Goal: Find specific page/section: Find specific page/section

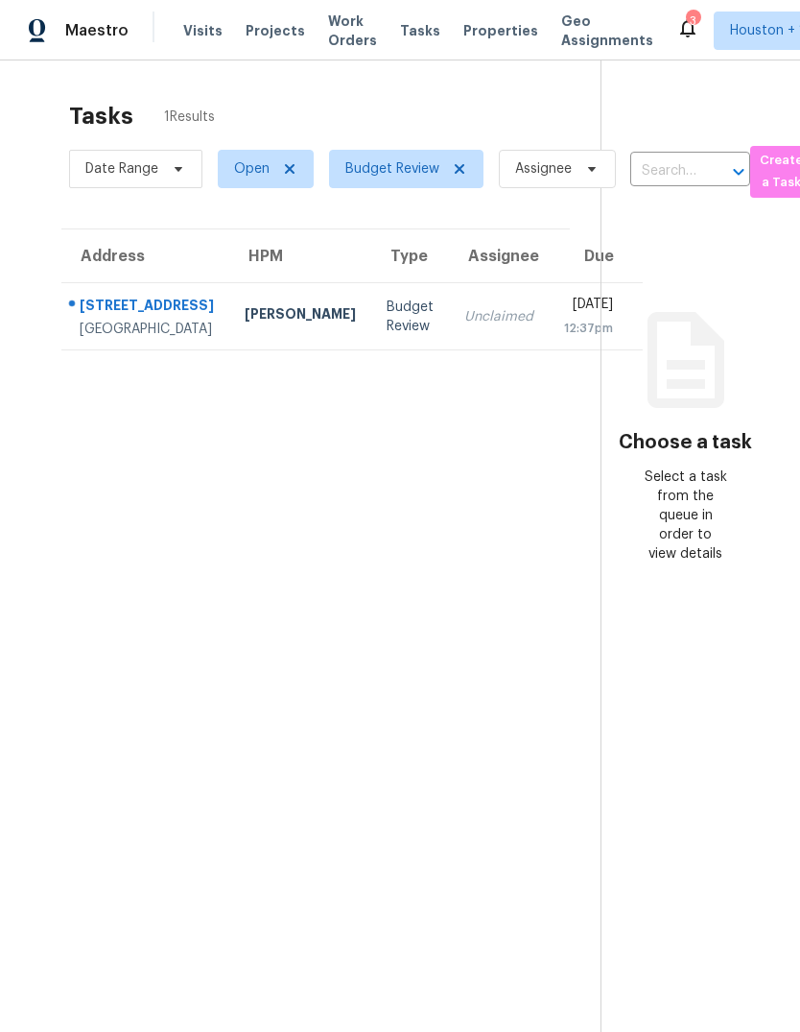
click at [564, 317] on div "Thu, Sep 25th 2025" at bounding box center [588, 307] width 49 height 24
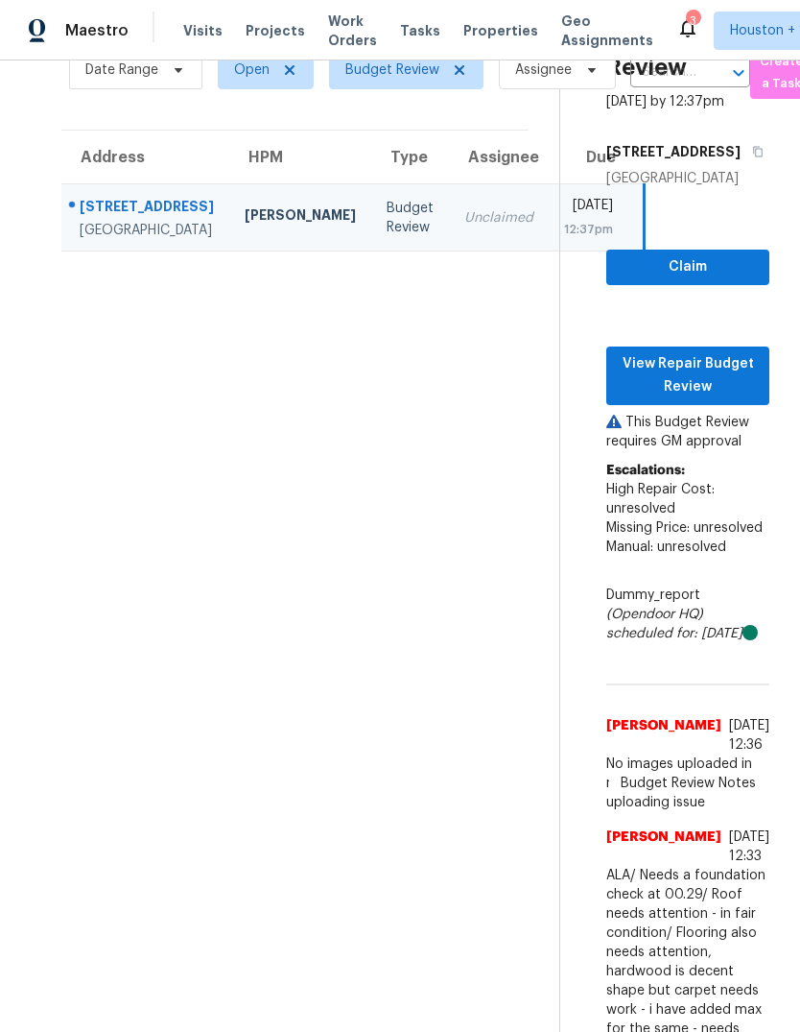
scroll to position [99, 0]
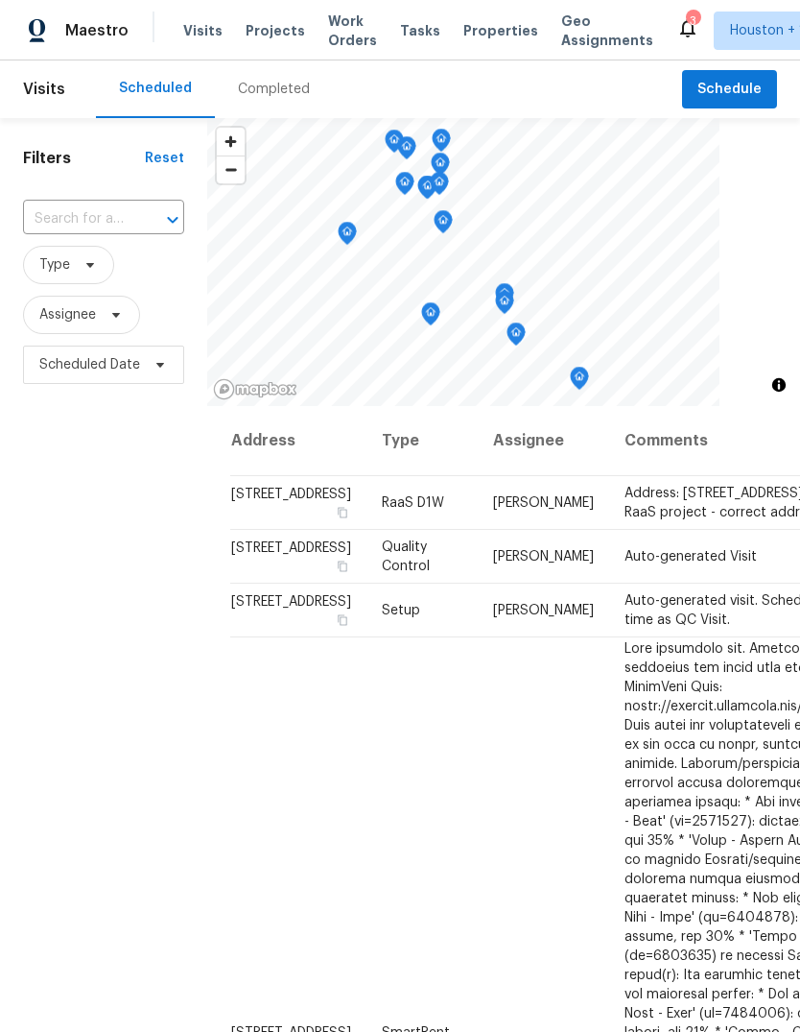
click at [265, 8] on div "Maestro Visits Projects Work Orders Tasks Properties Geo Assignments 3 [GEOGRAP…" at bounding box center [400, 30] width 800 height 60
click at [272, 24] on span "Projects" at bounding box center [275, 30] width 59 height 19
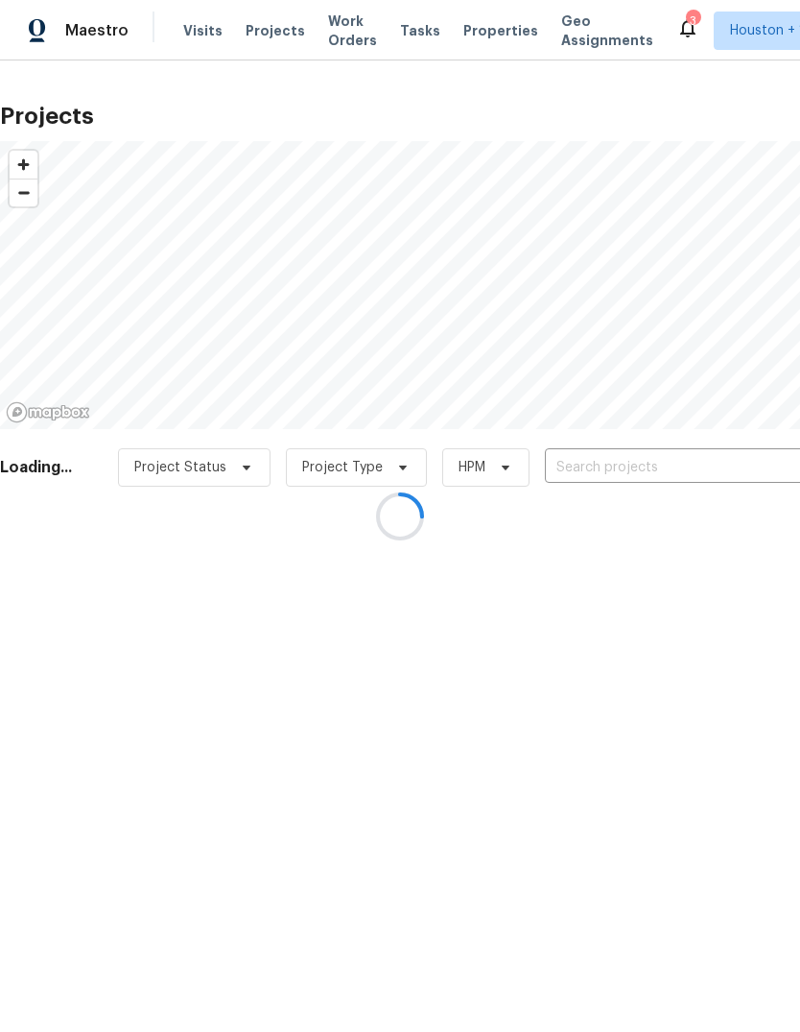
click at [735, 496] on div at bounding box center [400, 516] width 800 height 1032
click at [775, 451] on div at bounding box center [400, 516] width 800 height 1032
click at [759, 458] on div at bounding box center [400, 516] width 800 height 1032
click at [743, 449] on div at bounding box center [400, 516] width 800 height 1032
click at [742, 456] on div at bounding box center [400, 516] width 800 height 1032
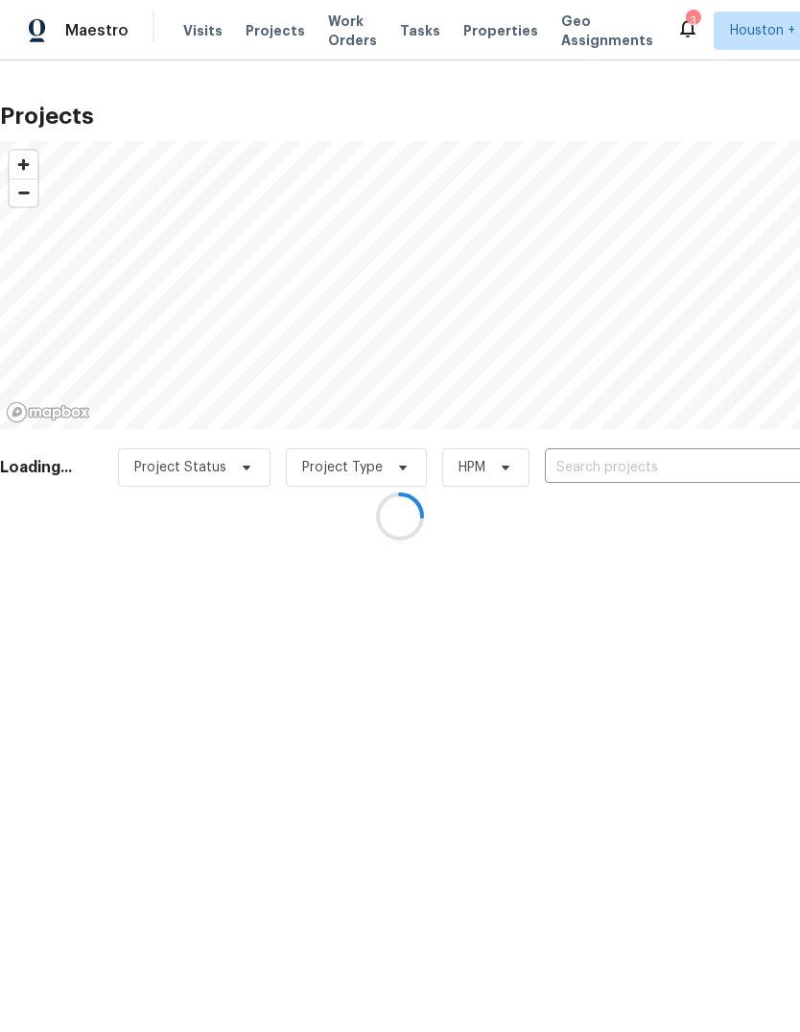
click at [737, 467] on div at bounding box center [400, 516] width 800 height 1032
click at [728, 476] on div at bounding box center [400, 516] width 800 height 1032
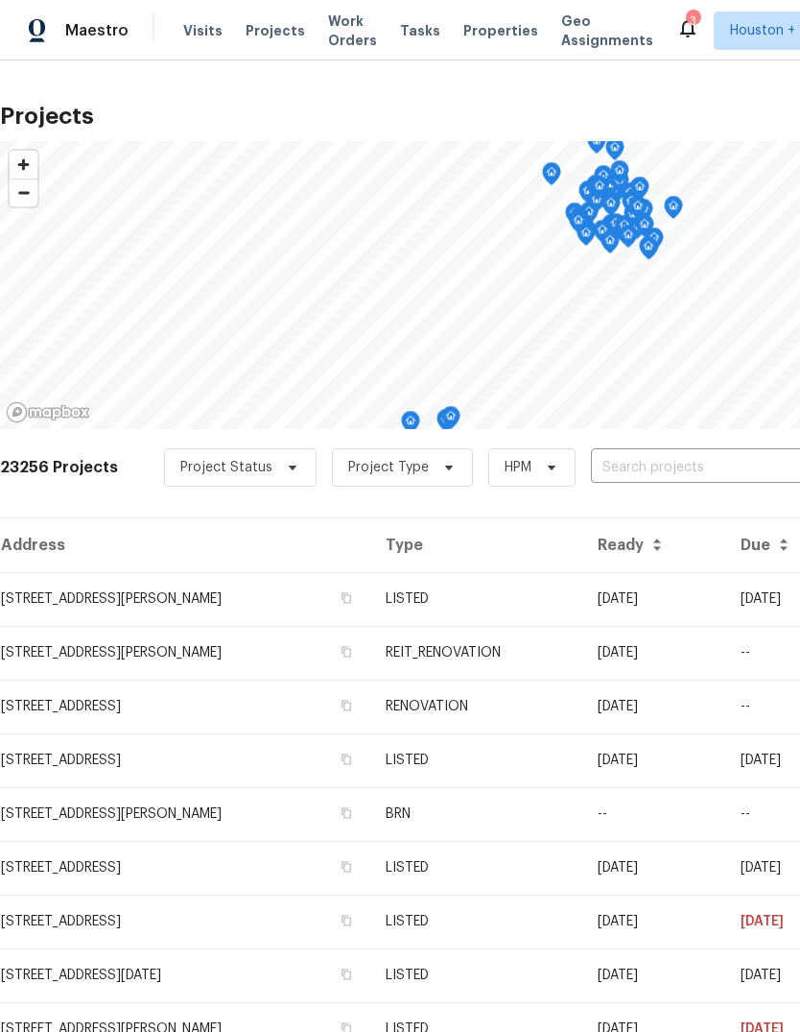
click at [724, 502] on div "23256 Projects Project Status Project Type HPM ​" at bounding box center [542, 478] width 1084 height 77
click at [724, 501] on div "23256 Projects Project Status Project Type HPM ​" at bounding box center [542, 478] width 1084 height 77
click at [719, 453] on input "text" at bounding box center [701, 468] width 220 height 30
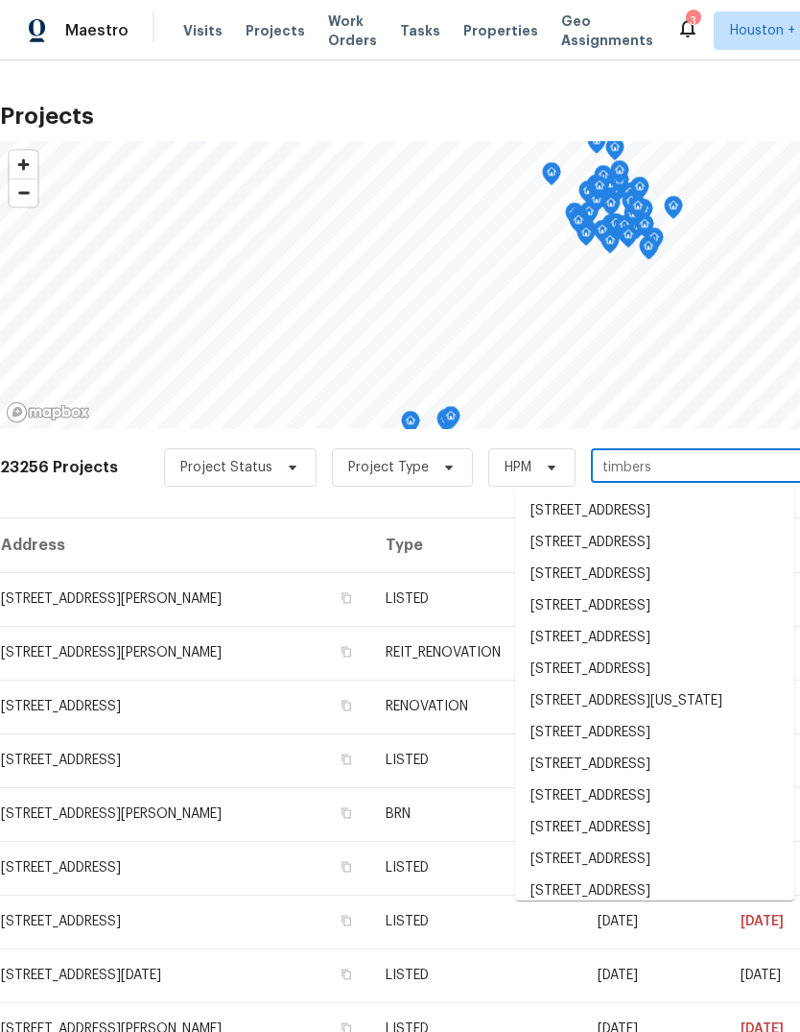
type input "timberst"
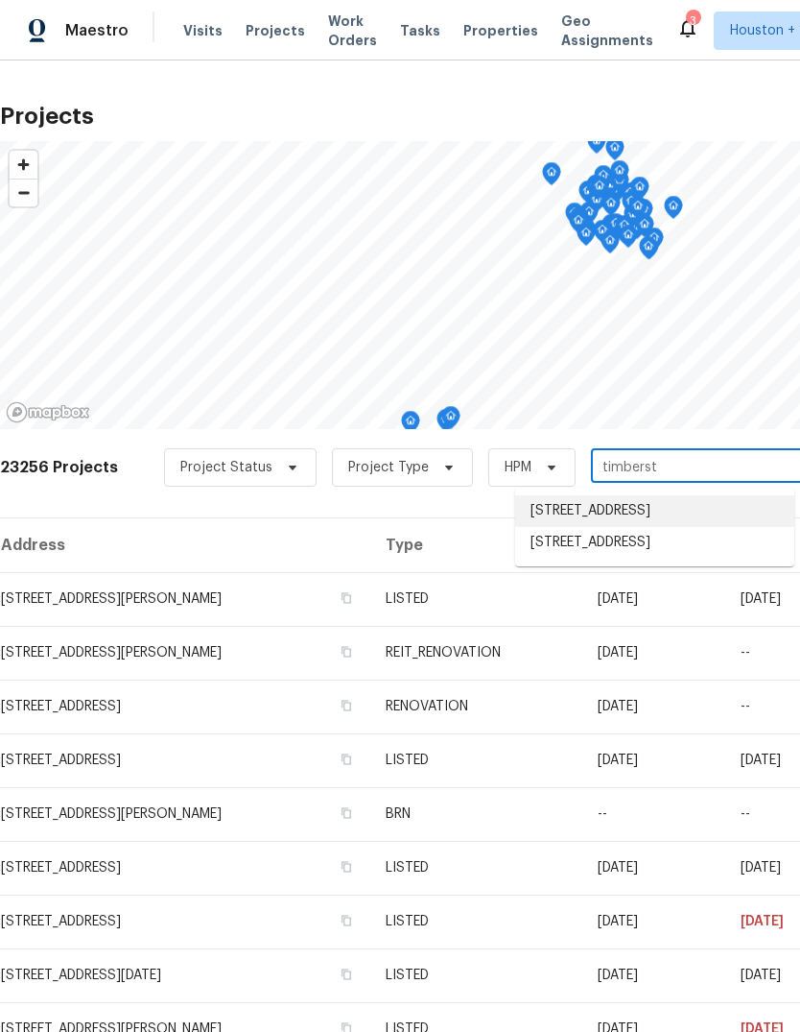
click at [728, 515] on li "[STREET_ADDRESS]" at bounding box center [654, 511] width 279 height 32
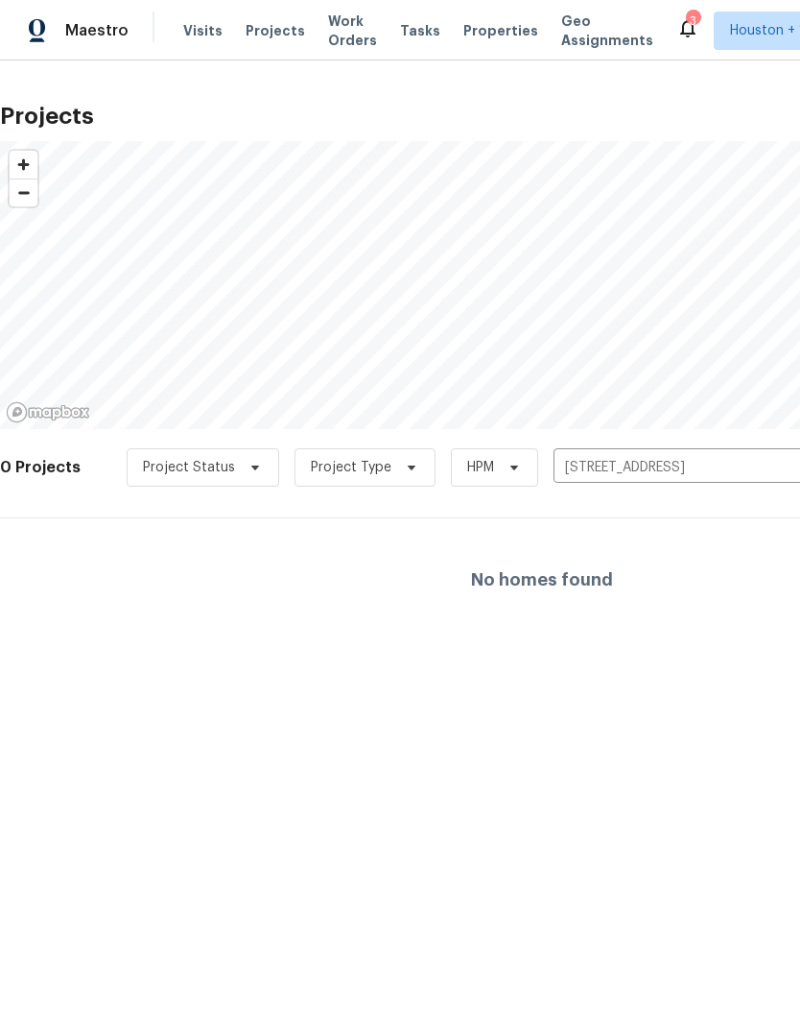
click at [106, 587] on div "No homes found" at bounding box center [542, 579] width 1084 height 123
click at [786, 464] on icon "Clear" at bounding box center [790, 467] width 19 height 19
click at [708, 455] on input "text" at bounding box center [664, 468] width 220 height 30
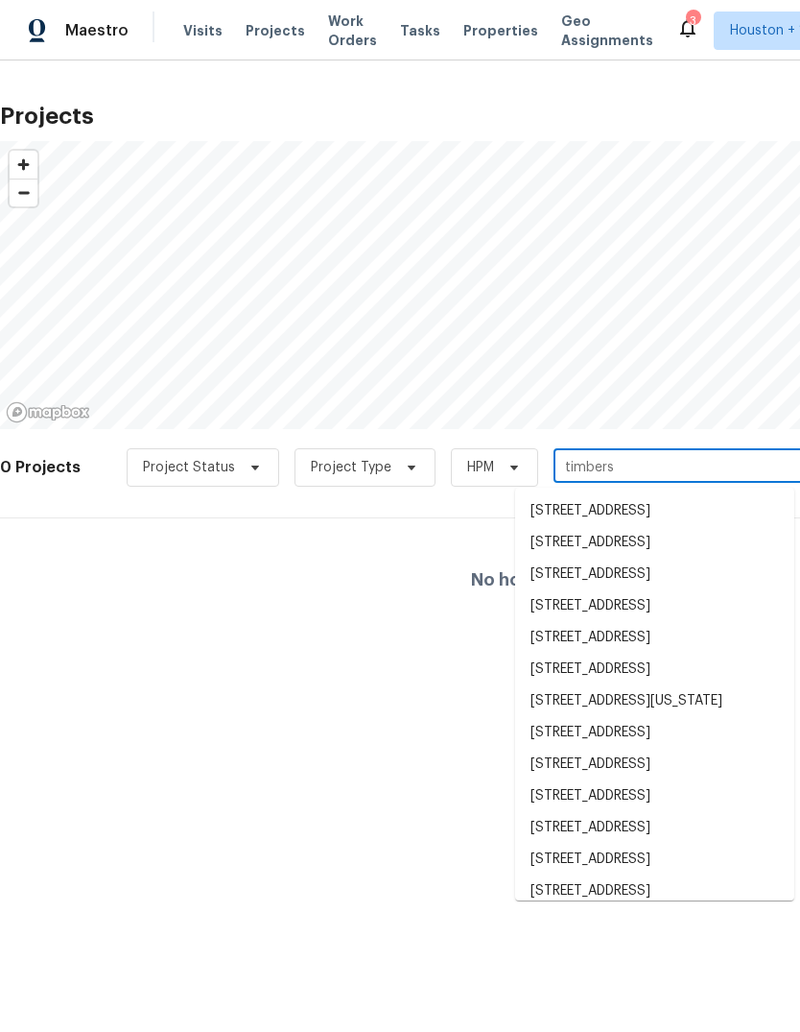
type input "timberst"
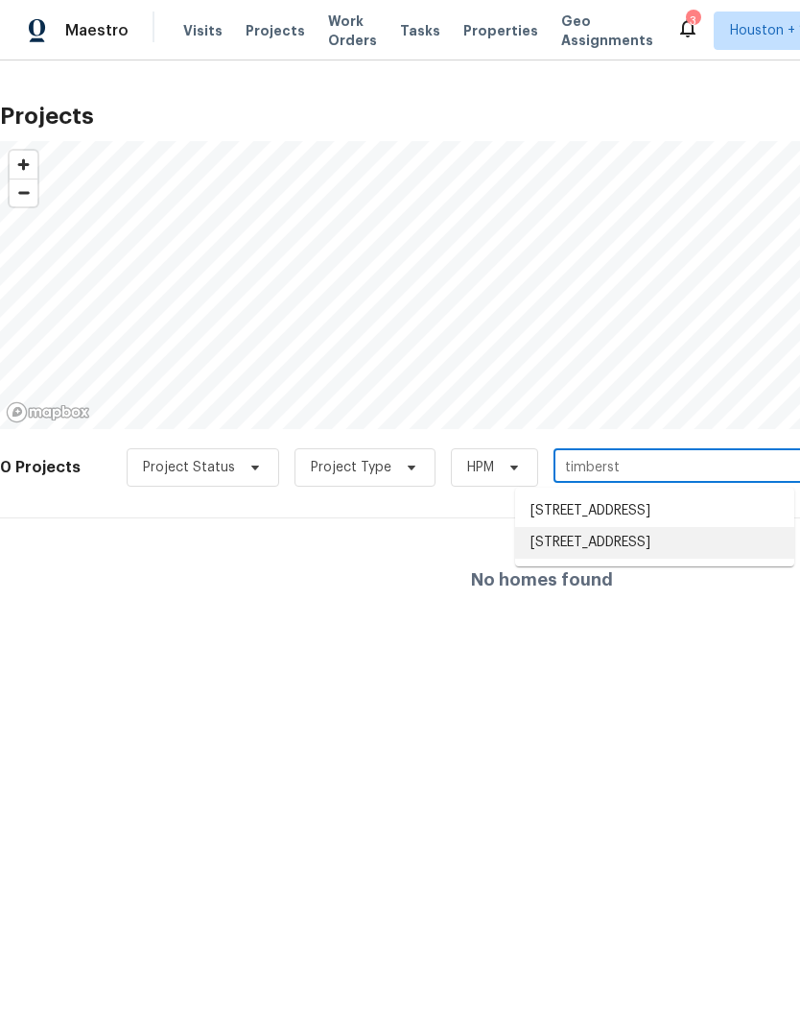
click at [749, 548] on li "[STREET_ADDRESS]" at bounding box center [654, 543] width 279 height 32
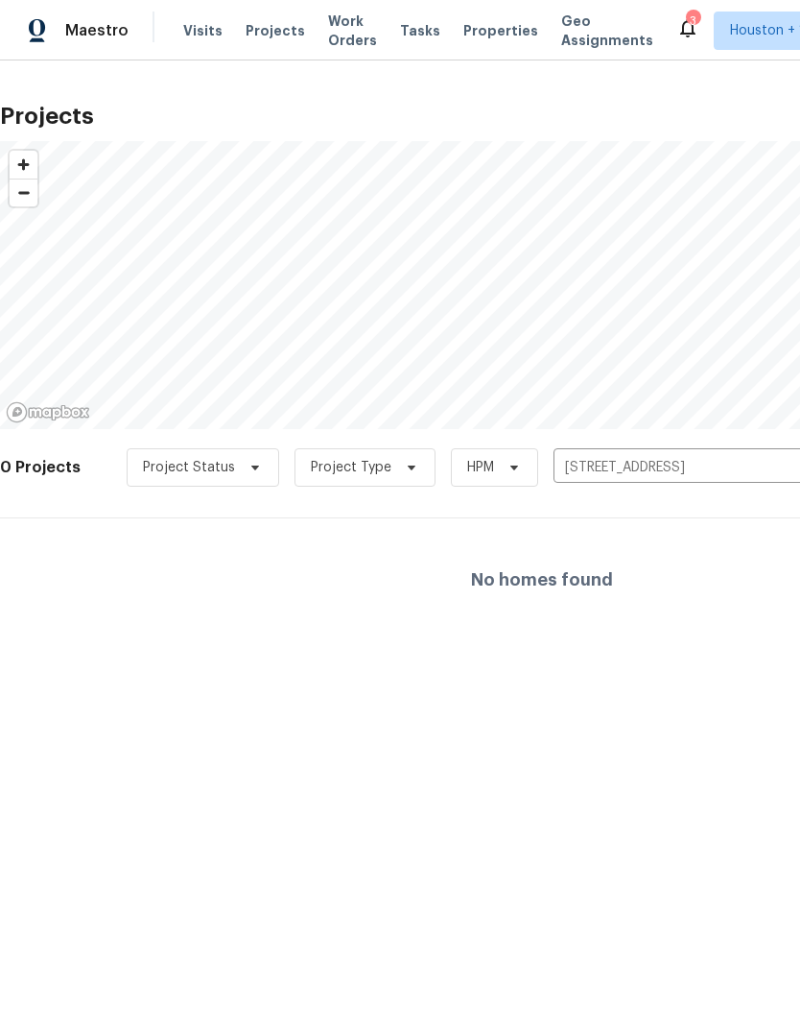
click at [723, 459] on input "[STREET_ADDRESS]" at bounding box center [664, 468] width 220 height 30
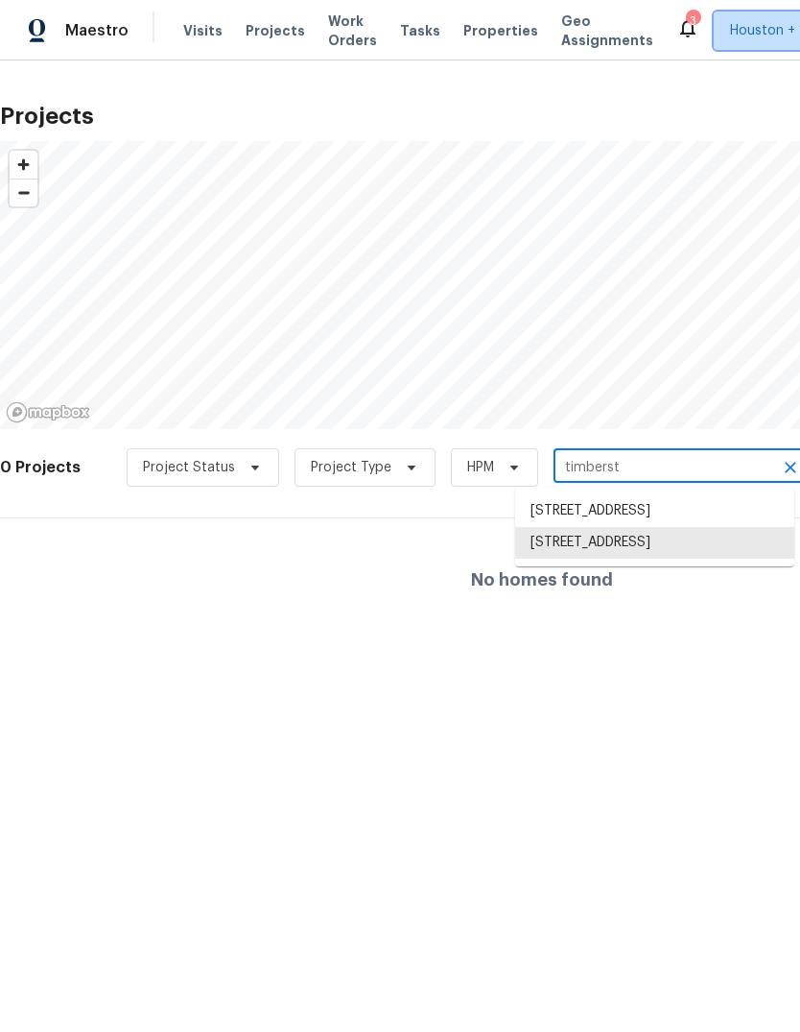
click at [730, 24] on span "Houston + 1" at bounding box center [767, 30] width 75 height 19
type input "[STREET_ADDRESS]"
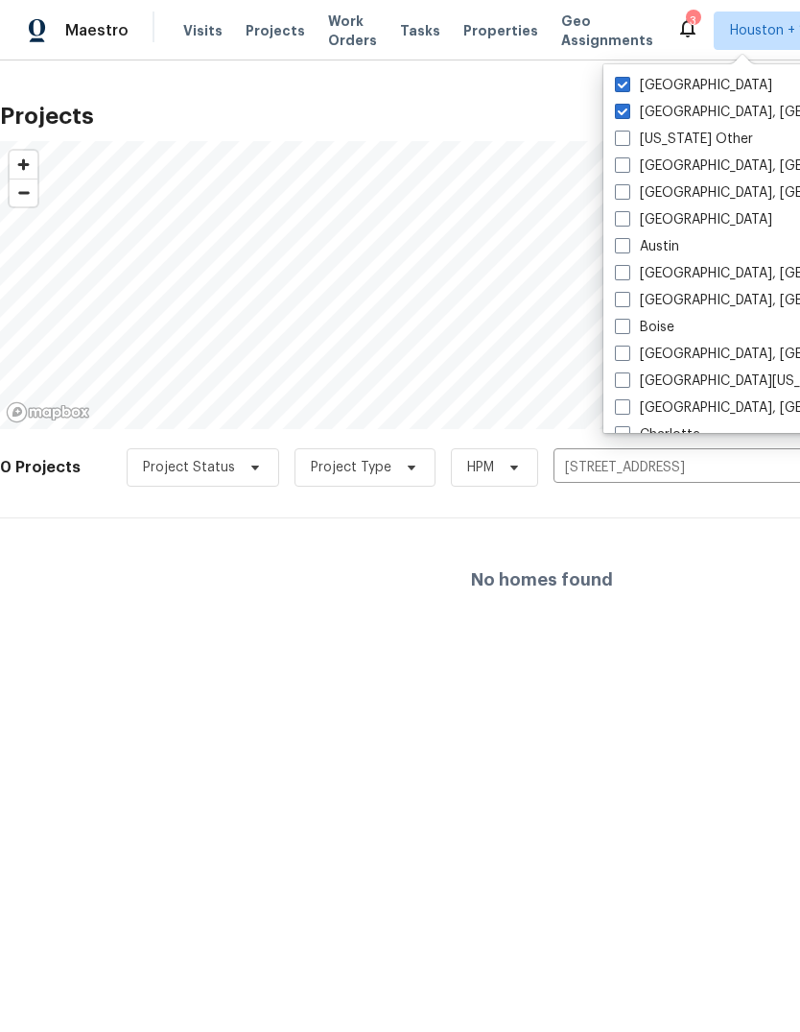
click at [161, 620] on div "No homes found" at bounding box center [542, 579] width 1084 height 123
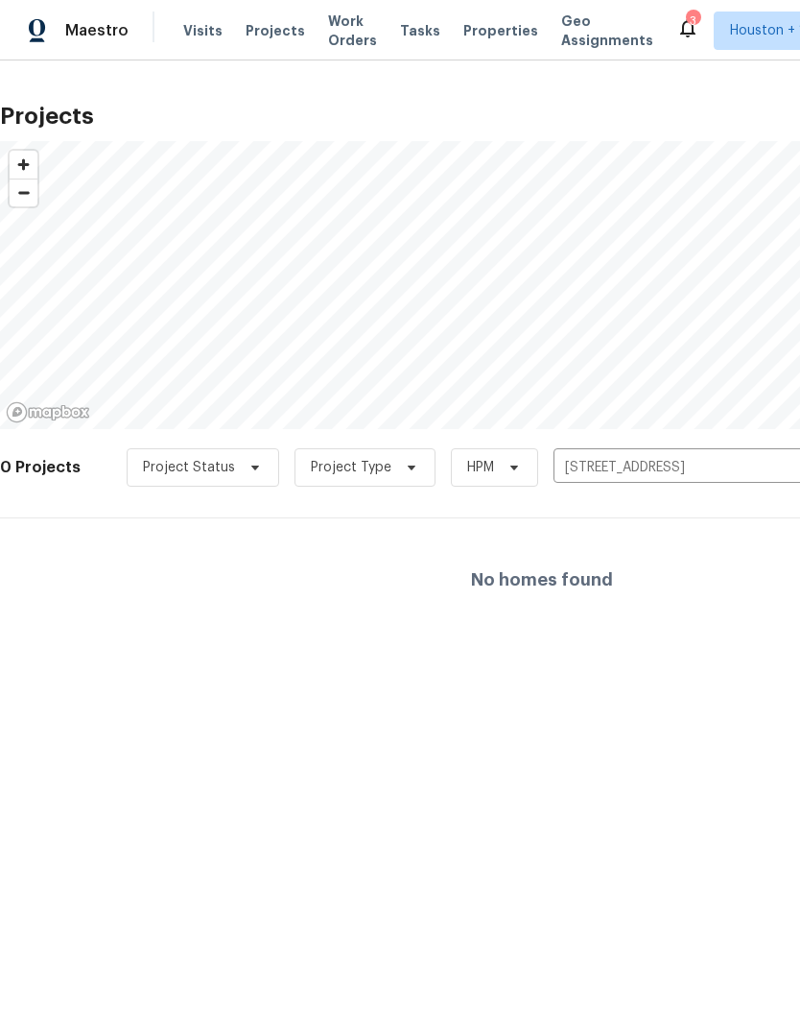
click at [631, 457] on input "[STREET_ADDRESS]" at bounding box center [664, 468] width 220 height 30
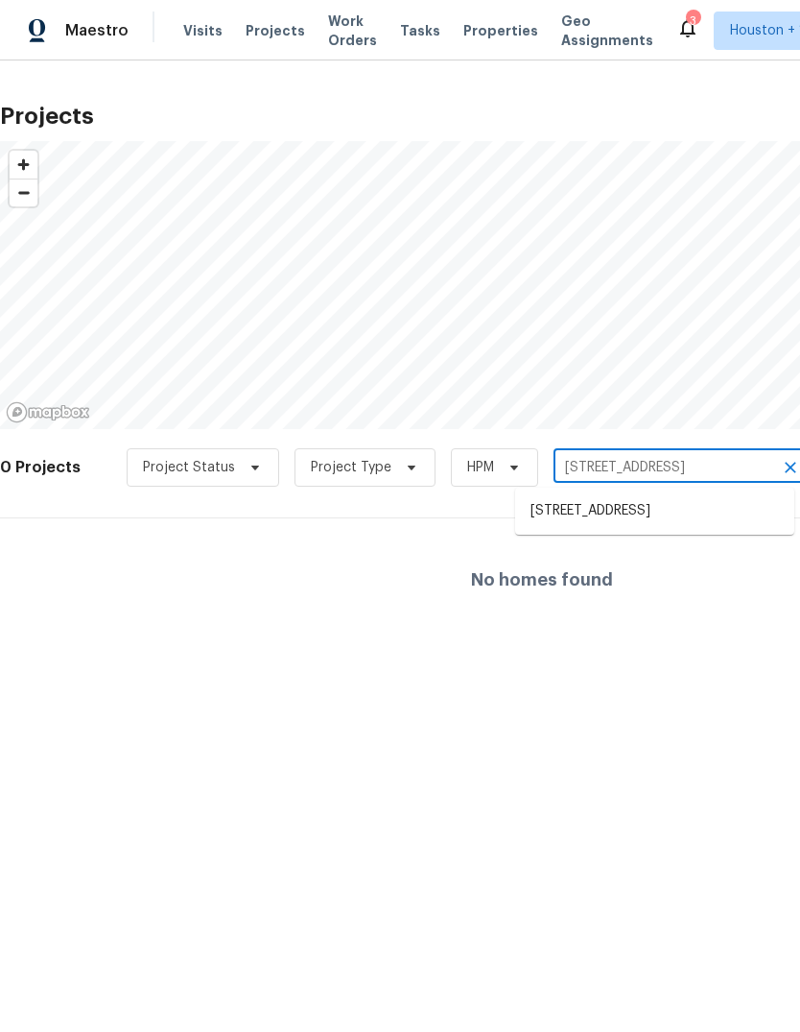
click at [631, 456] on input "[STREET_ADDRESS]" at bounding box center [664, 468] width 220 height 30
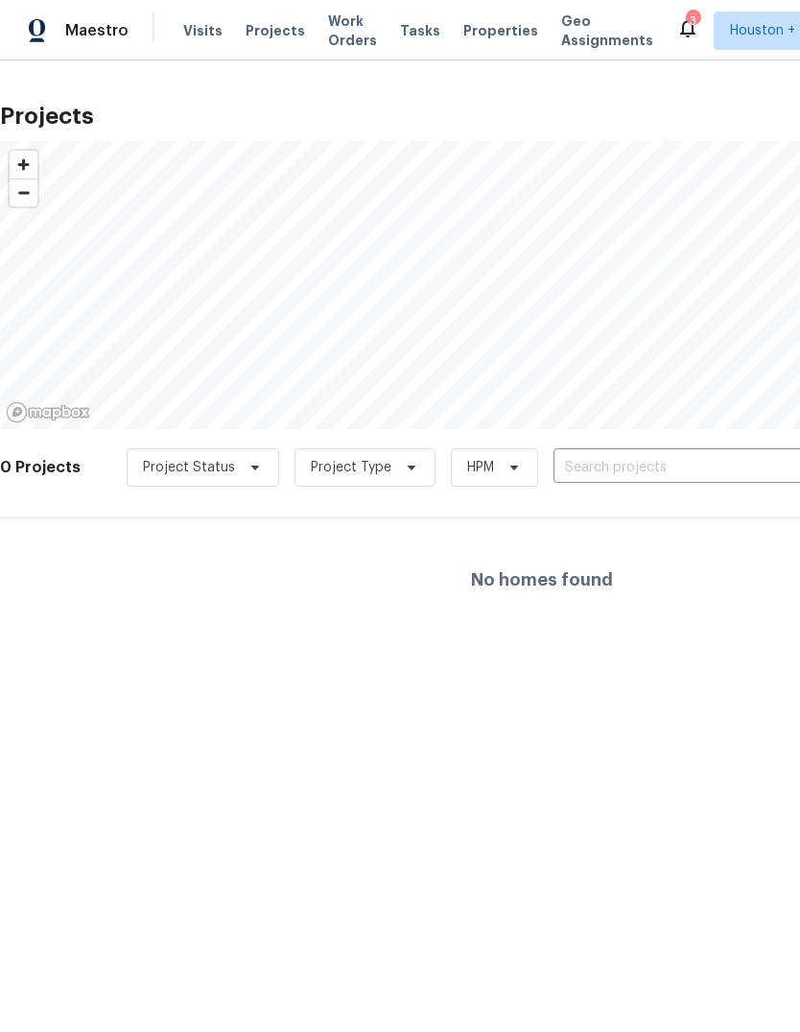
click at [717, 456] on input "text" at bounding box center [664, 468] width 220 height 30
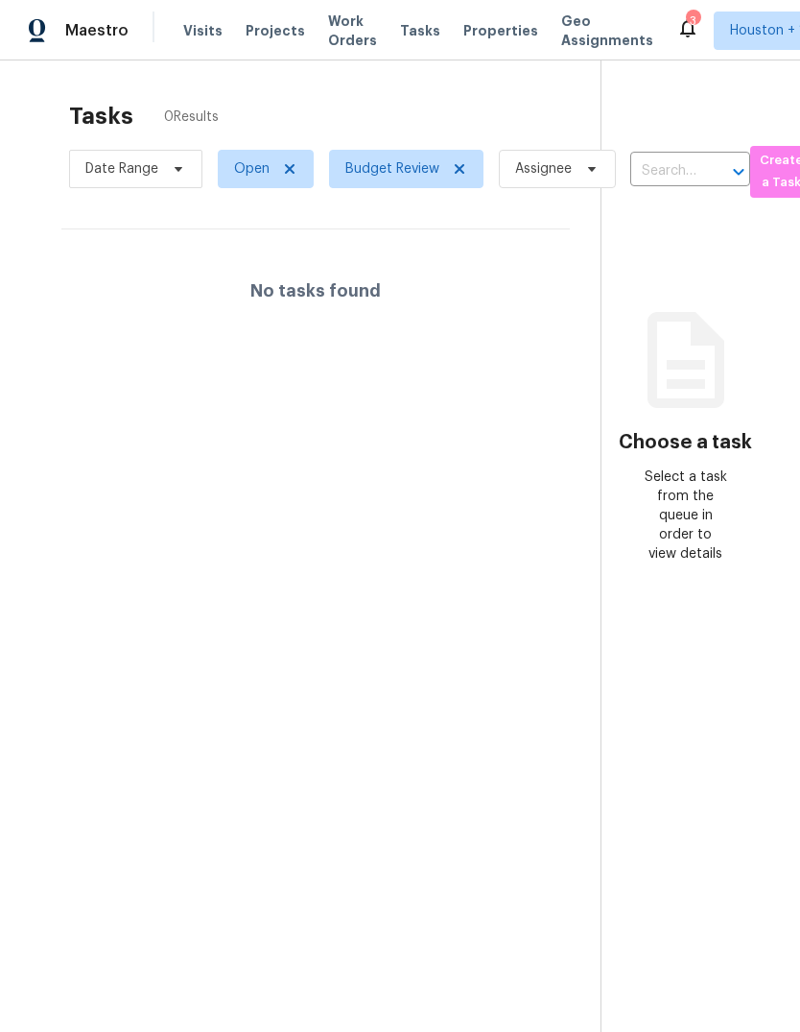
click at [174, 581] on section "Tasks 0 Results Date Range Open Budget Review Assignee ​ Create a Task No tasks…" at bounding box center [316, 591] width 570 height 1001
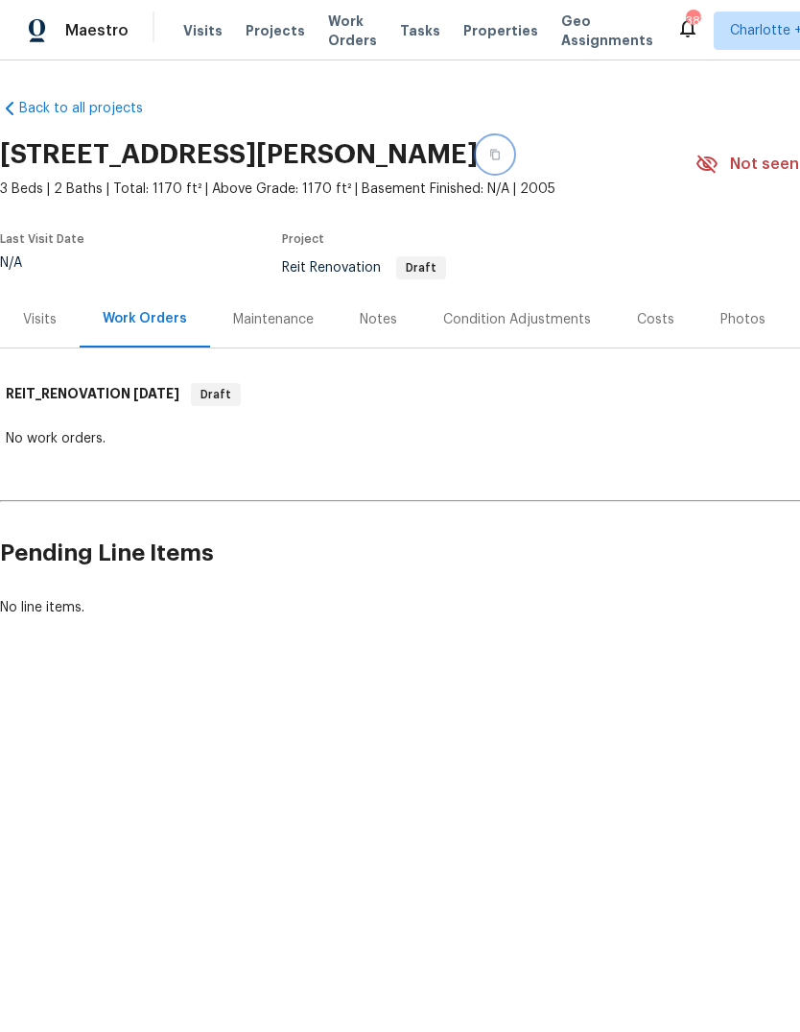
click at [503, 161] on button "button" at bounding box center [495, 154] width 35 height 35
click at [500, 152] on icon "button" at bounding box center [495, 155] width 10 height 11
